Goal: Task Accomplishment & Management: Use online tool/utility

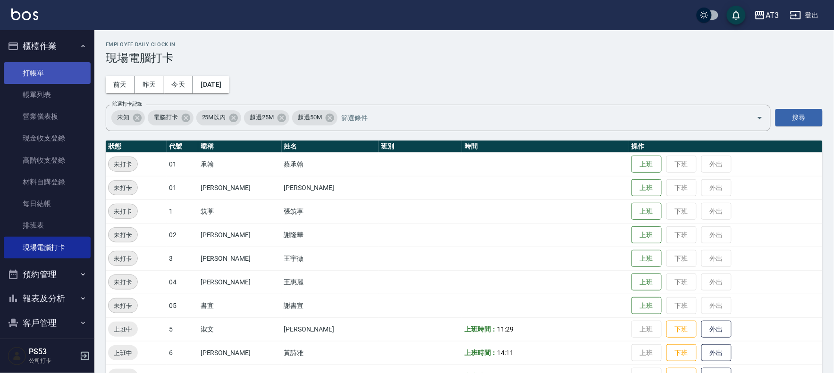
click at [52, 69] on link "打帳單" at bounding box center [47, 73] width 87 height 22
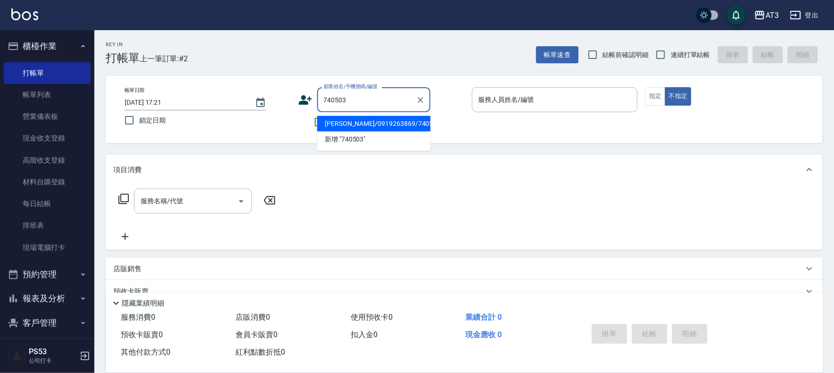
type input "[PERSON_NAME]/0919263869/740503"
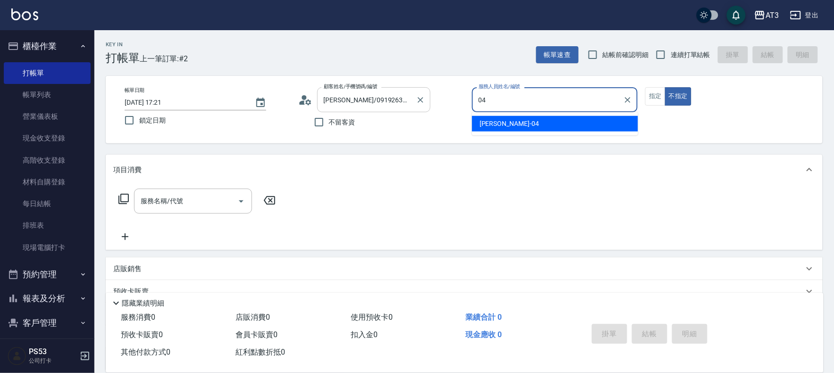
type input "04"
type button "false"
type input "惠麗-04"
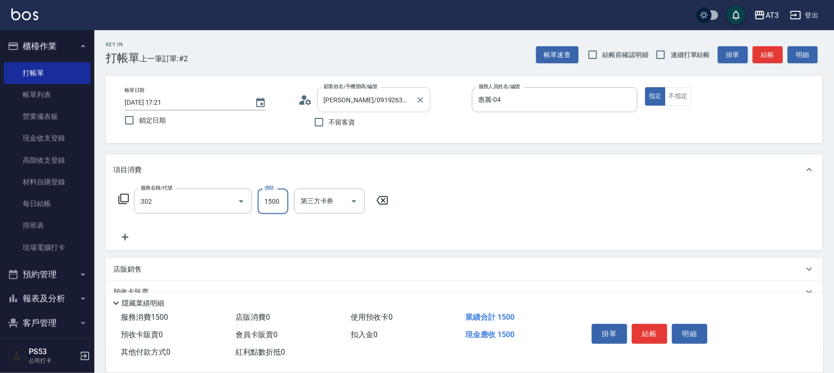
type input "設計燙髮(302)"
type input "1500"
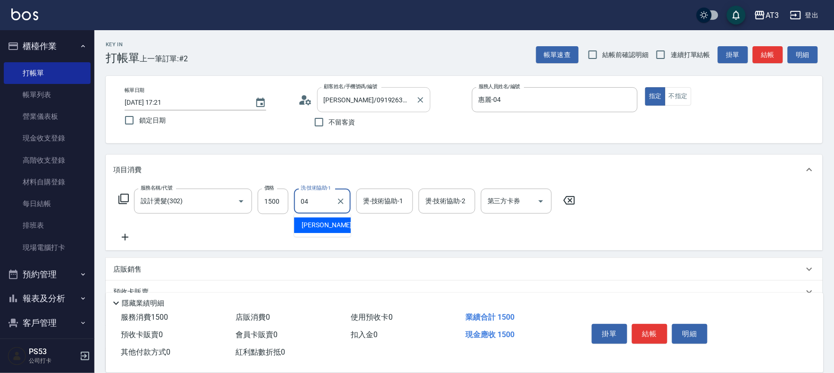
type input "惠麗-04"
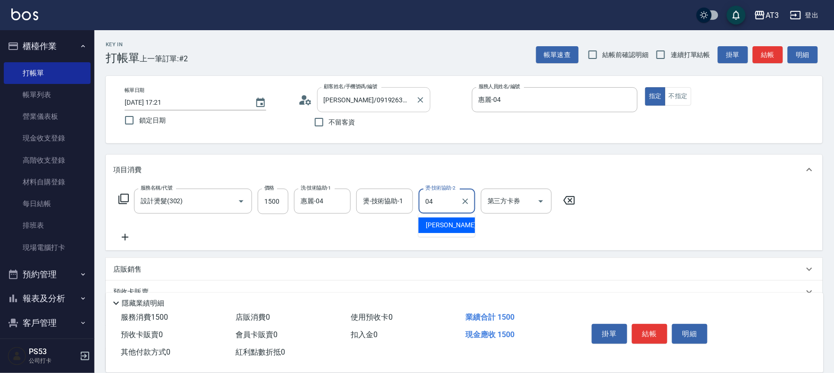
type input "惠麗-04"
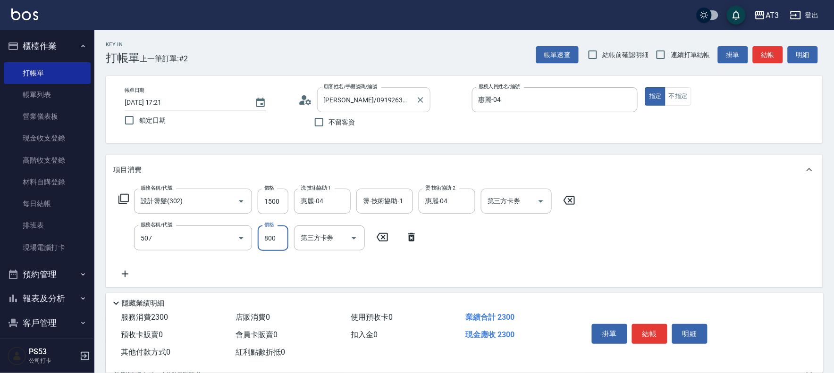
type input "PH.5髮療重建護髮(507)"
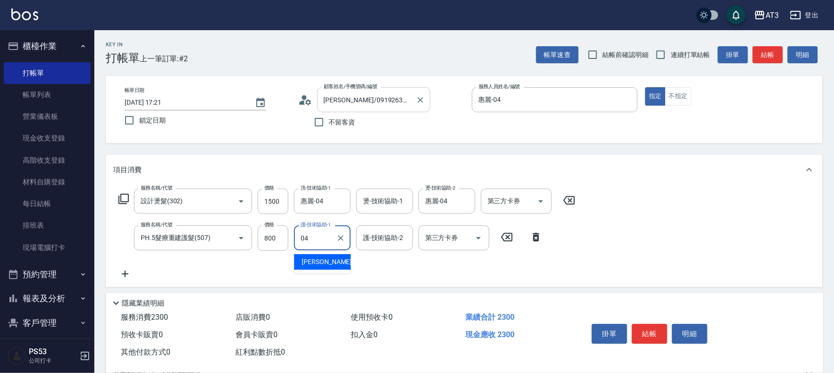
type input "惠麗-04"
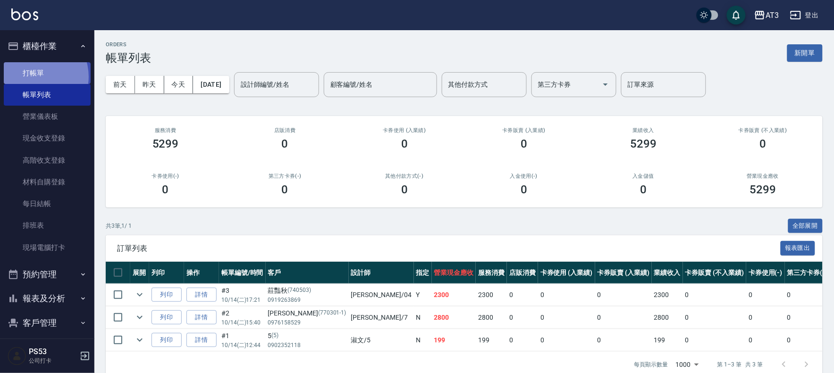
click at [34, 76] on link "打帳單" at bounding box center [47, 73] width 87 height 22
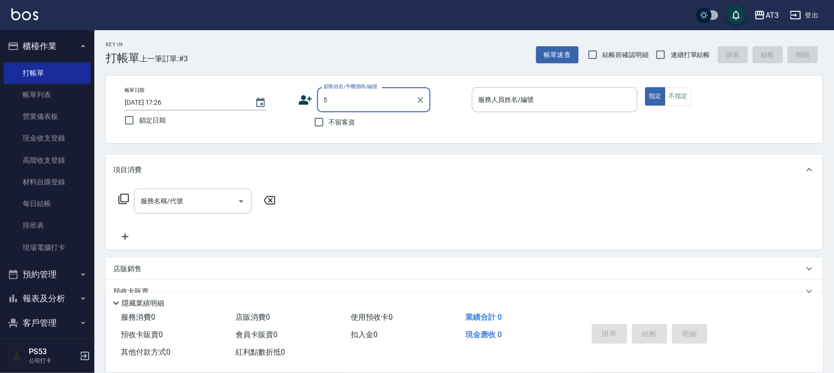
type input "5"
type input "[PERSON_NAME]/0919263869/740503"
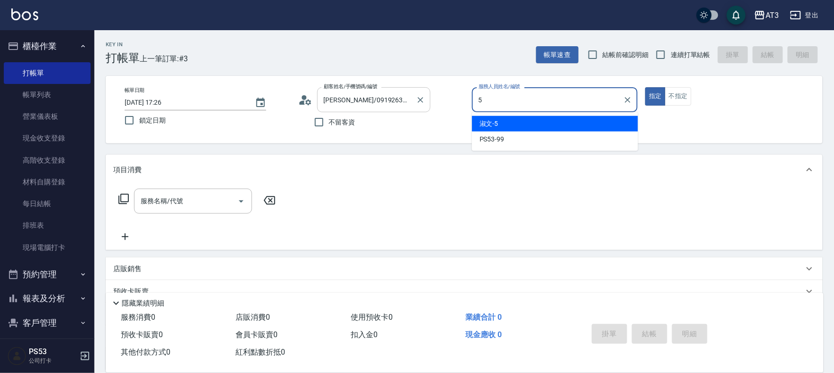
type input "5"
type button "true"
type input "淑文-5"
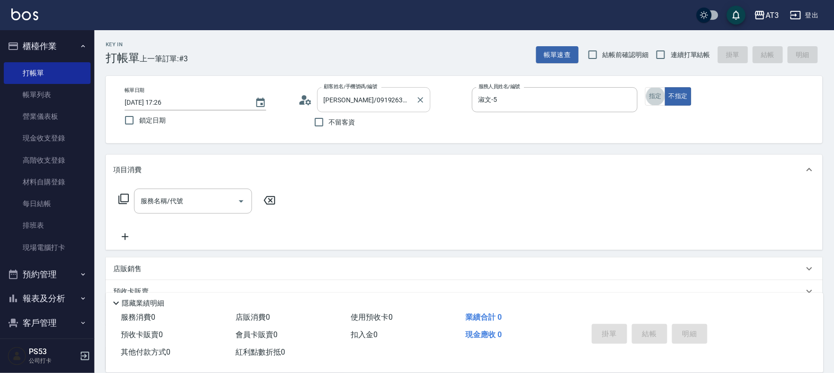
type input "5/0902352118/5"
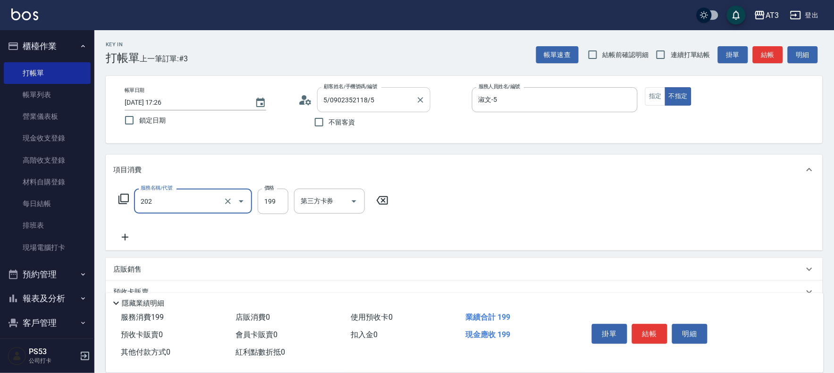
type input "不指定單剪(202)"
